Goal: Information Seeking & Learning: Find contact information

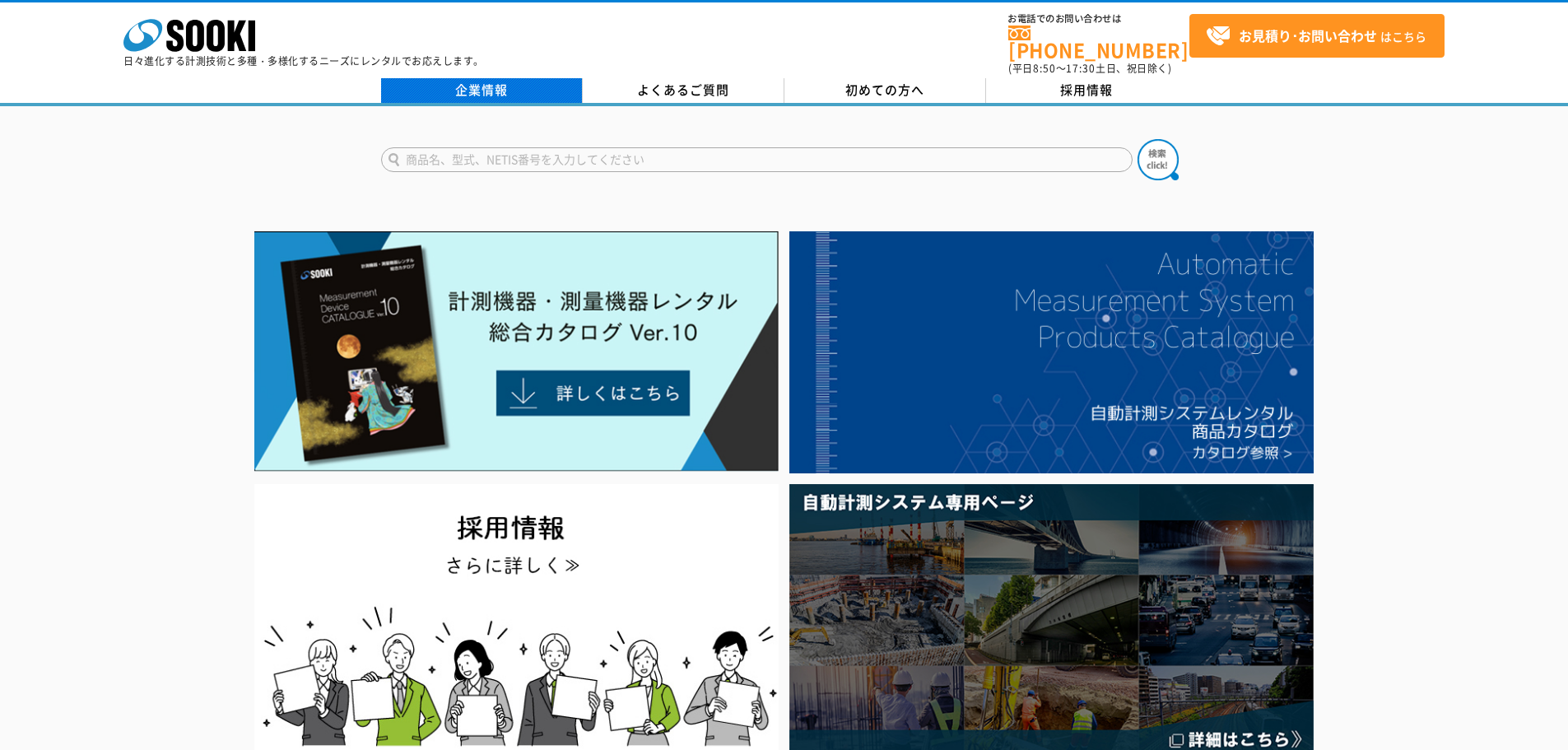
click at [508, 85] on link "企業情報" at bounding box center [481, 90] width 201 height 25
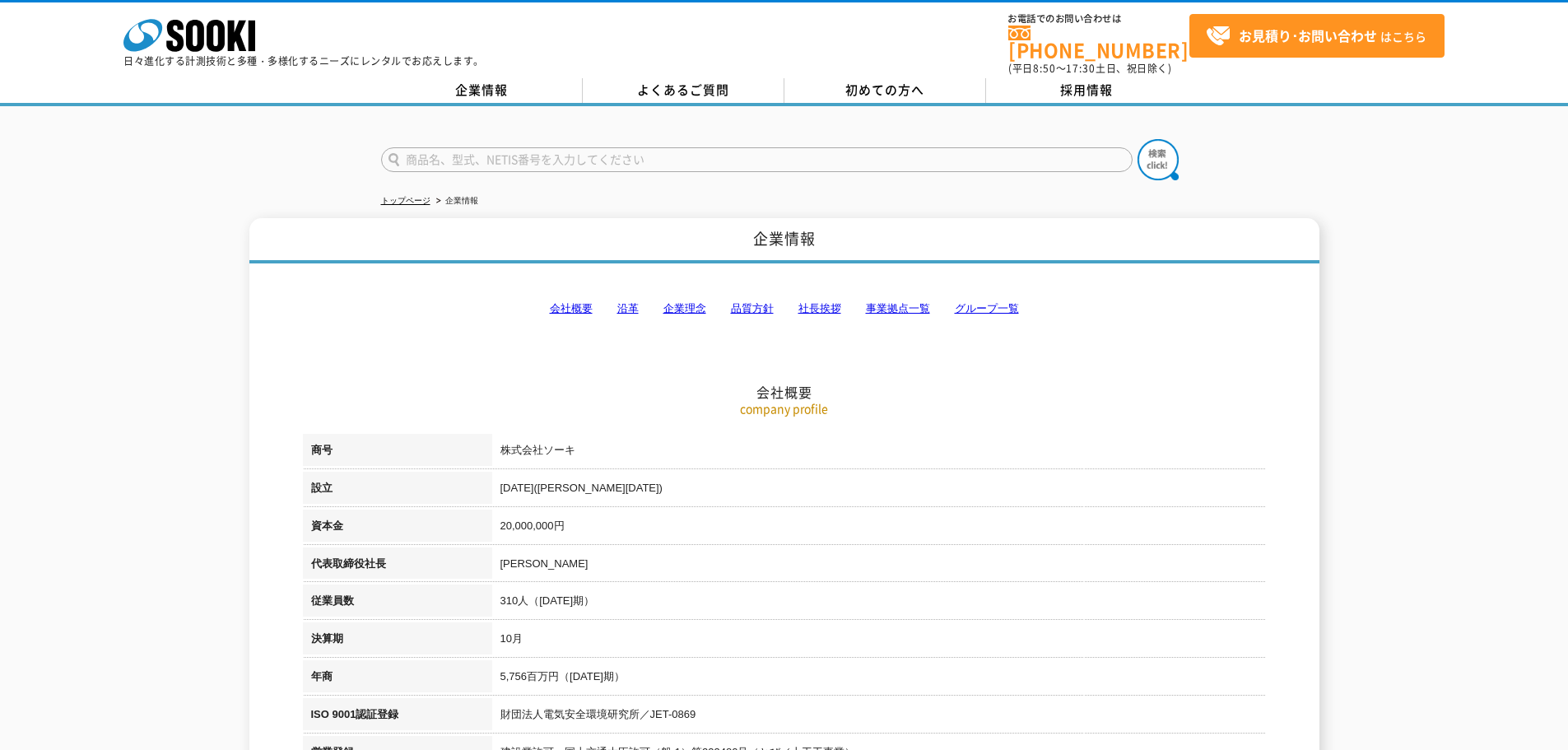
click at [578, 302] on link "会社概要" at bounding box center [571, 308] width 43 height 12
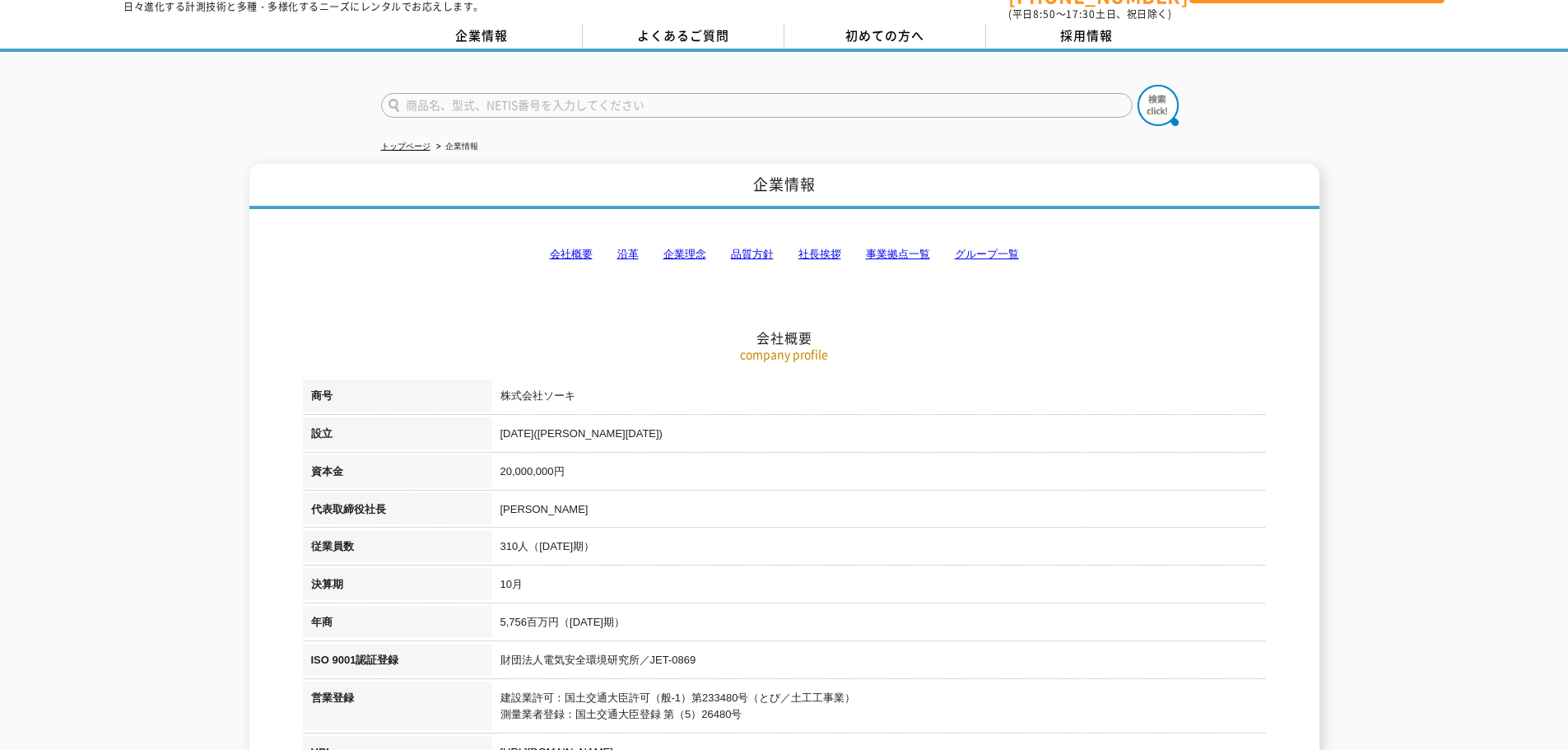
scroll to position [44, 0]
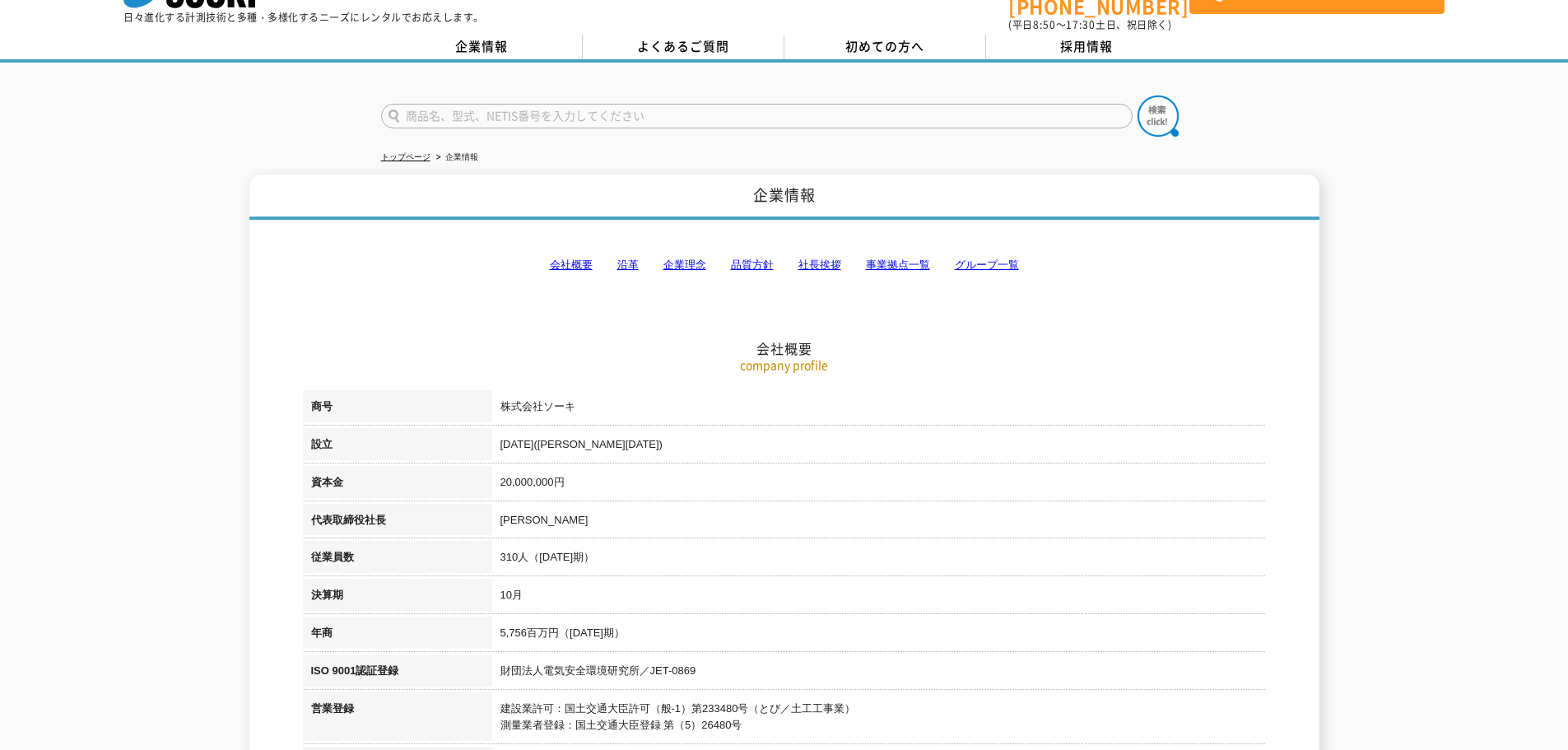
click at [906, 259] on link "事業拠点一覧" at bounding box center [898, 264] width 64 height 12
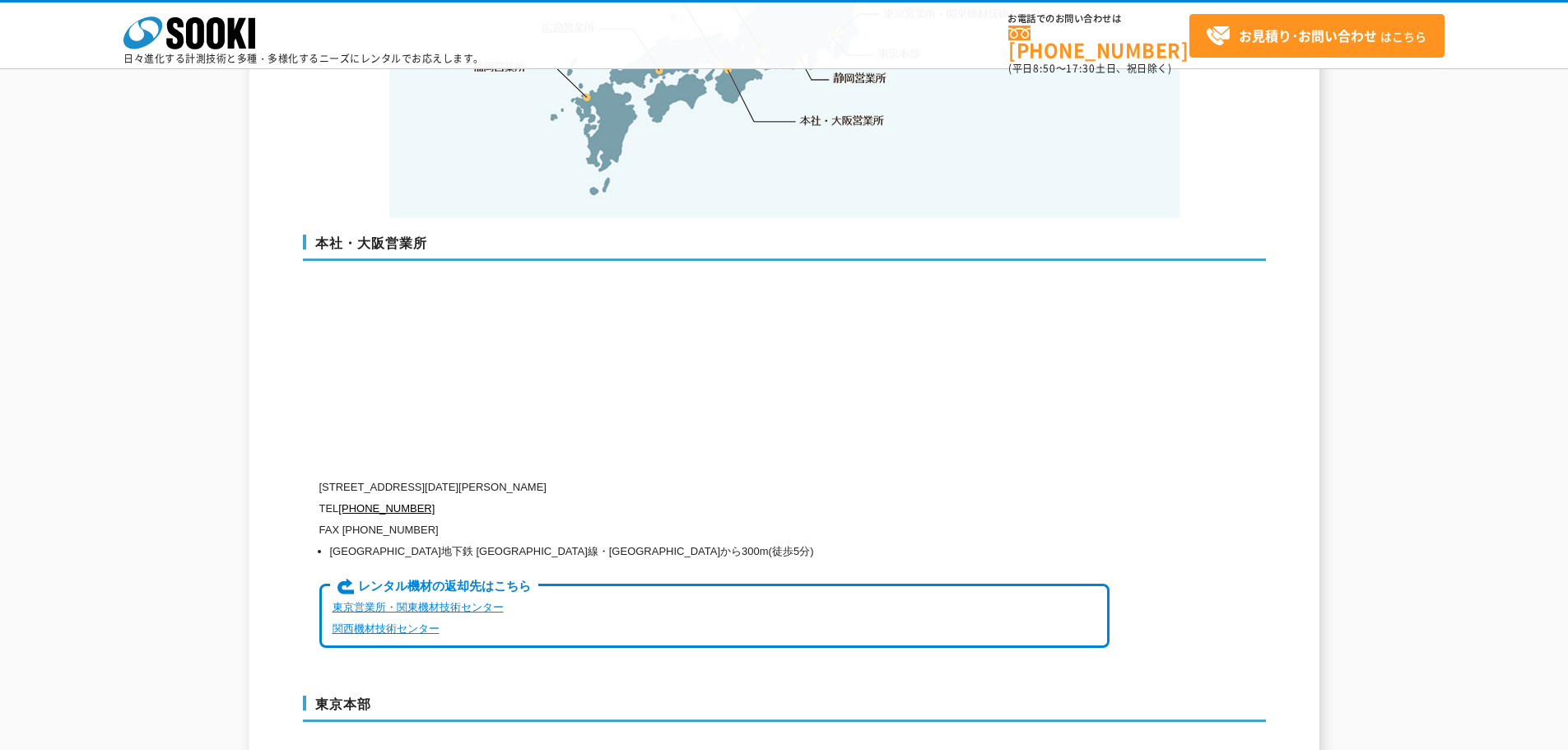
scroll to position [3799, 0]
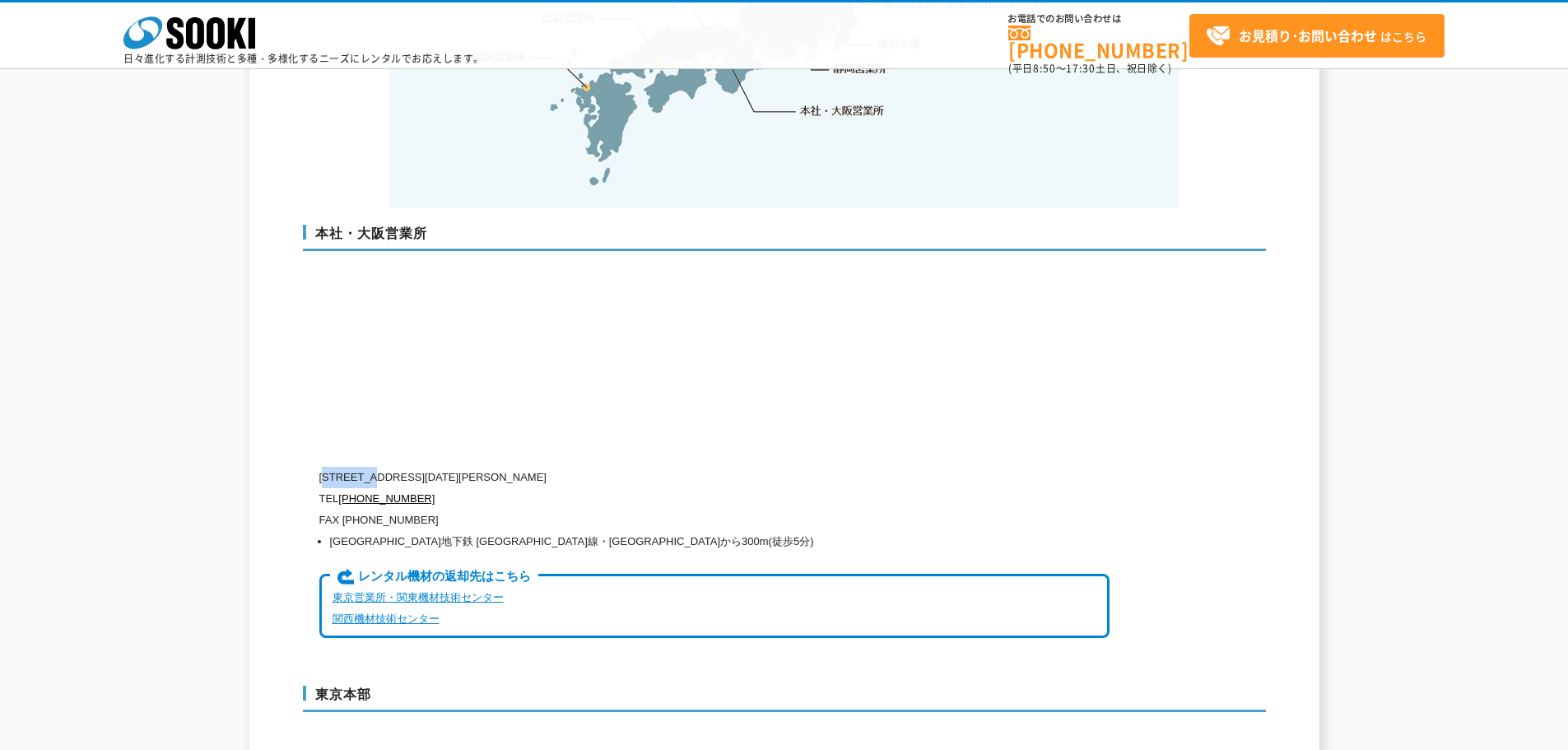
drag, startPoint x: 330, startPoint y: 440, endPoint x: 380, endPoint y: 445, distance: 50.2
click at [380, 466] on p "[STREET_ADDRESS][DATE][PERSON_NAME]" at bounding box center [714, 477] width 790 height 21
copy p "550-0005"
drag, startPoint x: 389, startPoint y: 445, endPoint x: 548, endPoint y: 442, distance: 159.0
click at [548, 466] on p "[STREET_ADDRESS][DATE][PERSON_NAME]" at bounding box center [714, 477] width 790 height 21
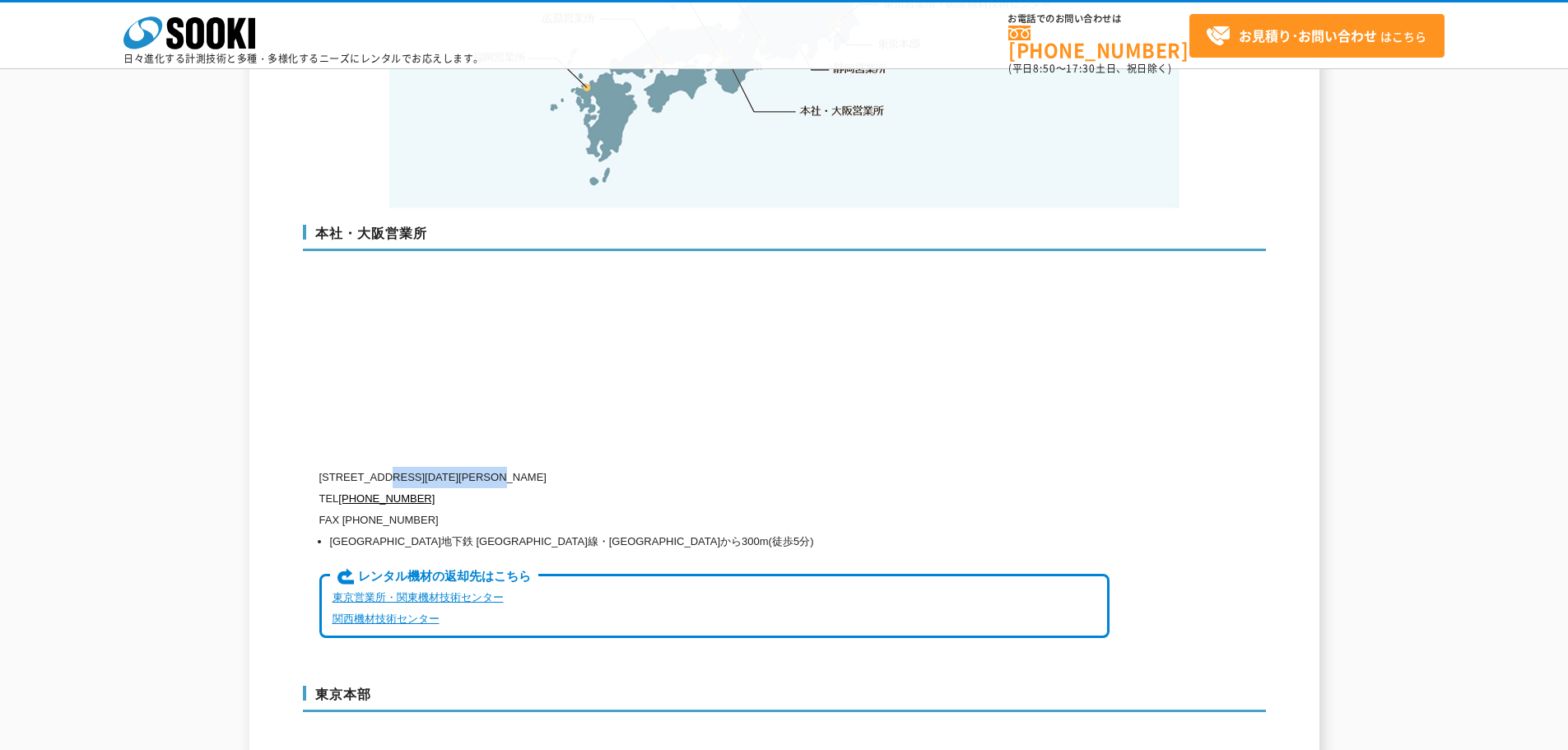
copy p "[STREET_ADDRESS][DATE]"
drag, startPoint x: 677, startPoint y: 445, endPoint x: 556, endPoint y: 441, distance: 121.1
click at [556, 466] on p "[STREET_ADDRESS][DATE][PERSON_NAME]" at bounding box center [714, 477] width 790 height 21
copy p "[PERSON_NAME][GEOGRAPHIC_DATA]13階"
